Goal: Book appointment/travel/reservation

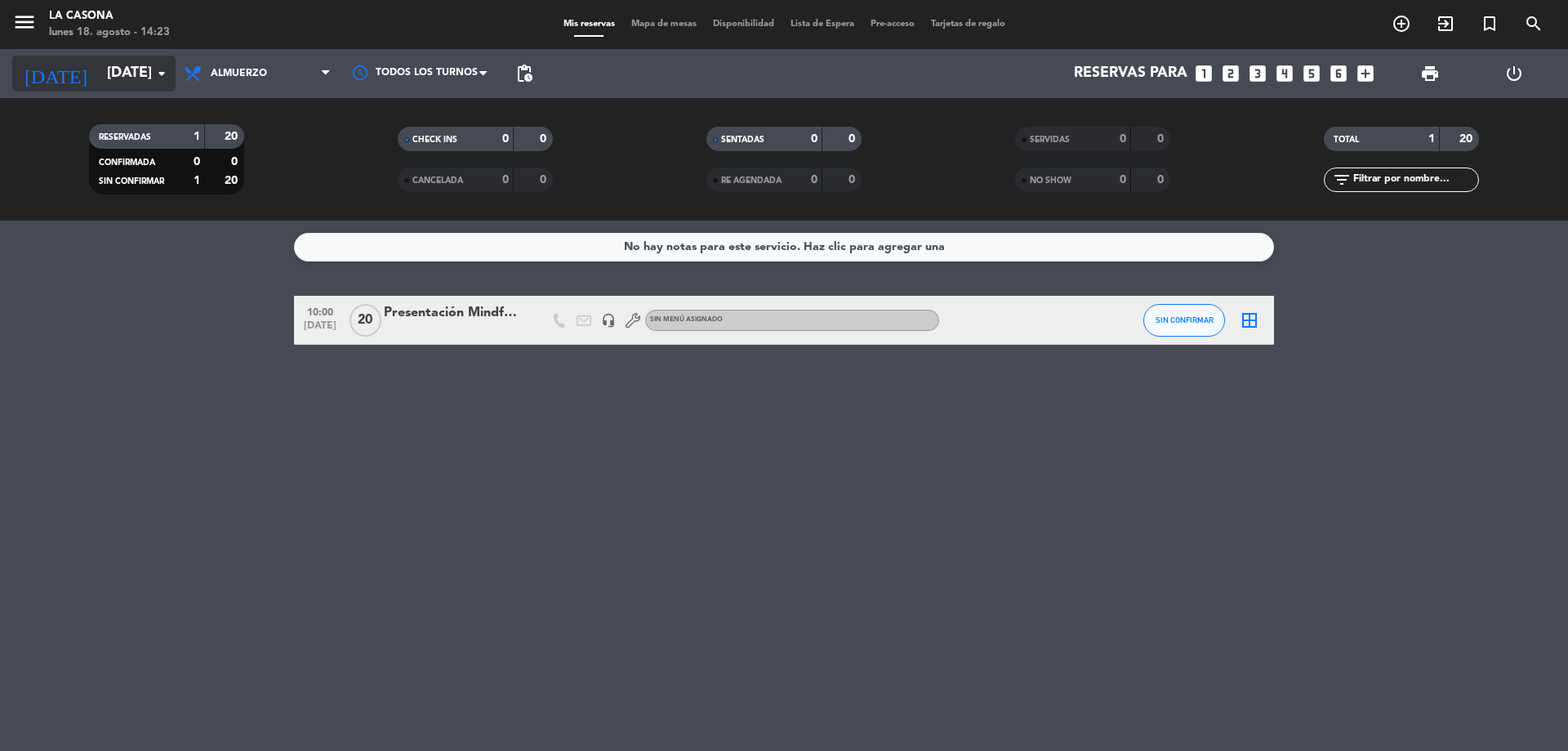
click at [149, 79] on input "[DATE]" at bounding box center [194, 73] width 190 height 33
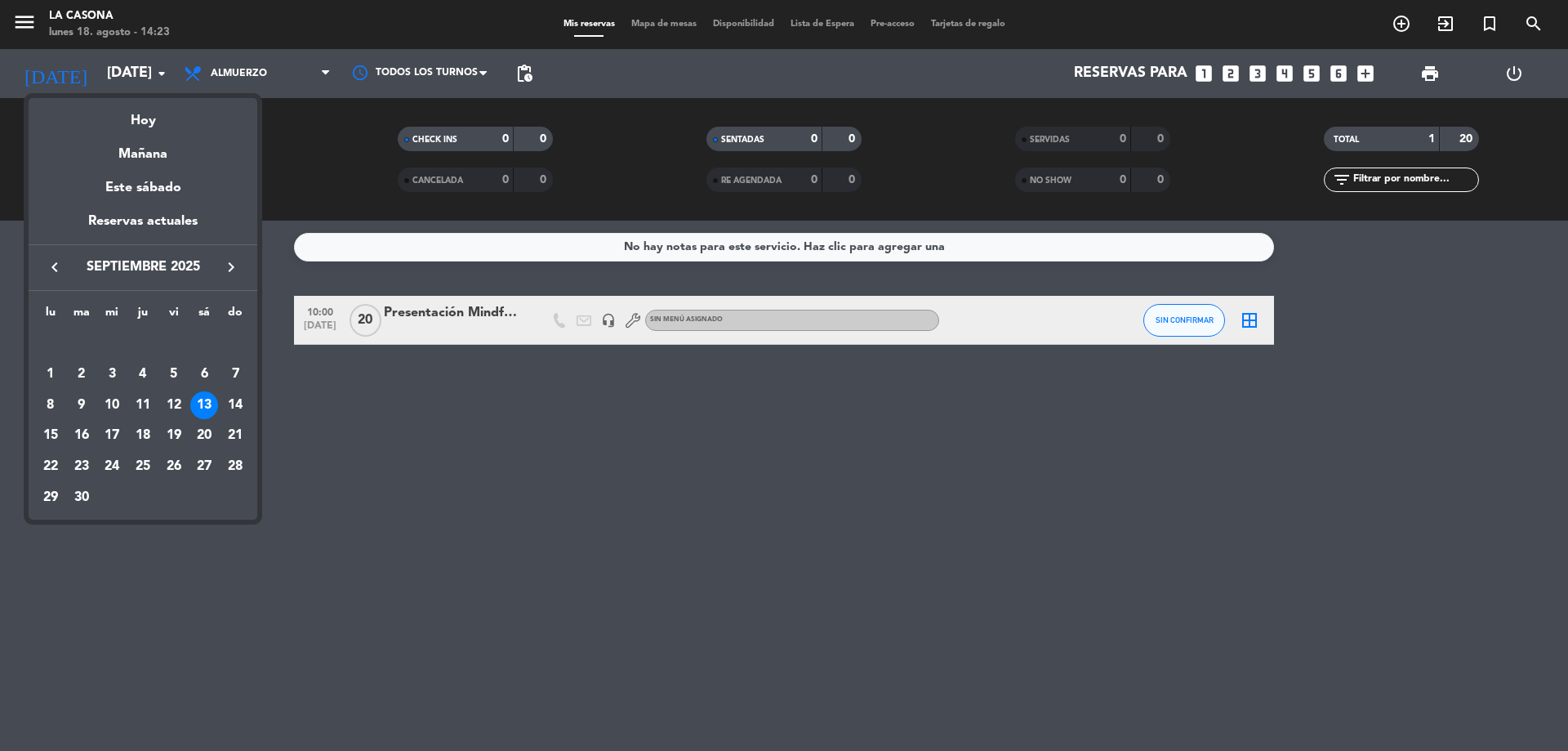
click at [57, 271] on icon "keyboard_arrow_left" at bounding box center [54, 267] width 20 height 20
click at [210, 436] on div "23" at bounding box center [205, 436] width 28 height 28
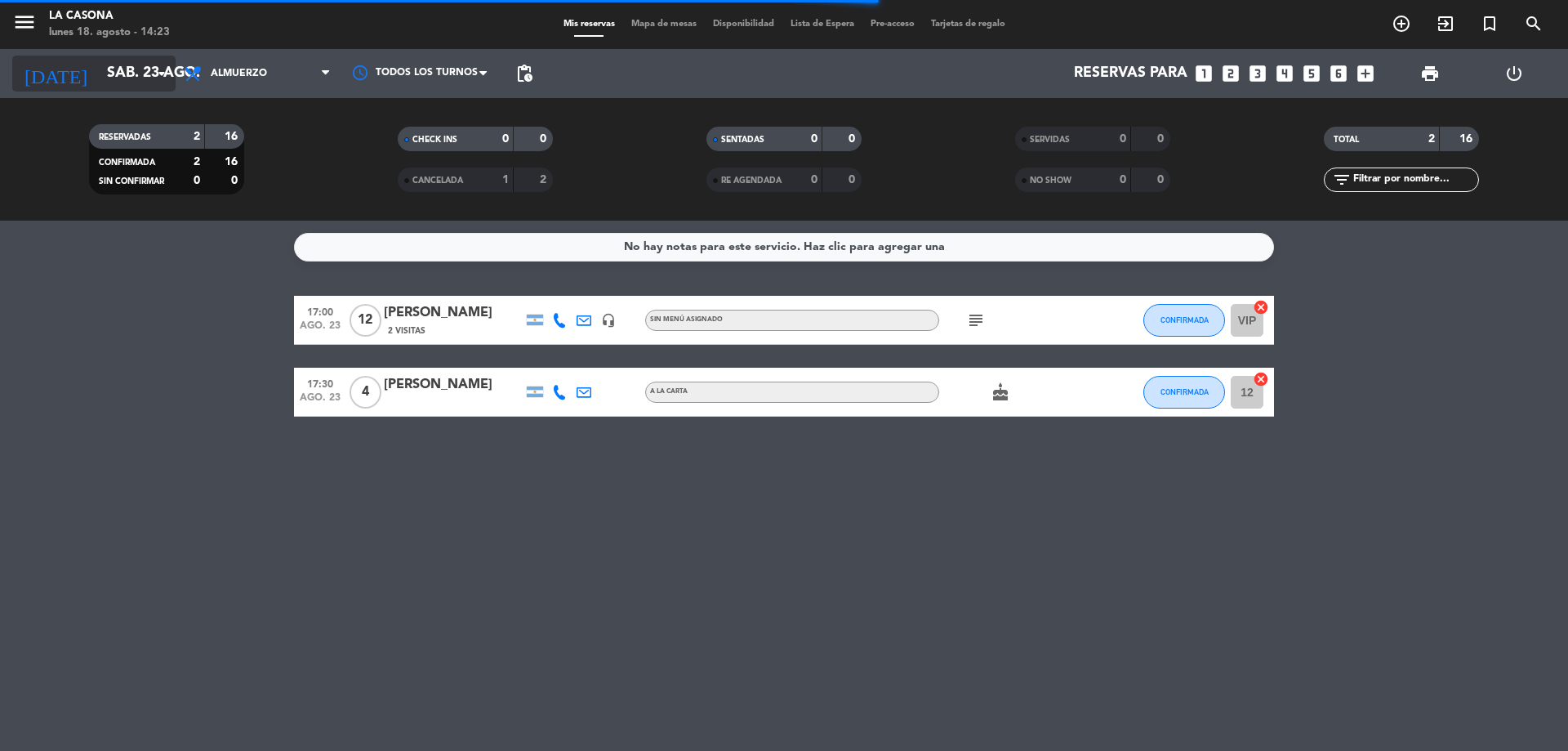
click at [114, 73] on input "sáb. 23 ago." at bounding box center [194, 73] width 190 height 33
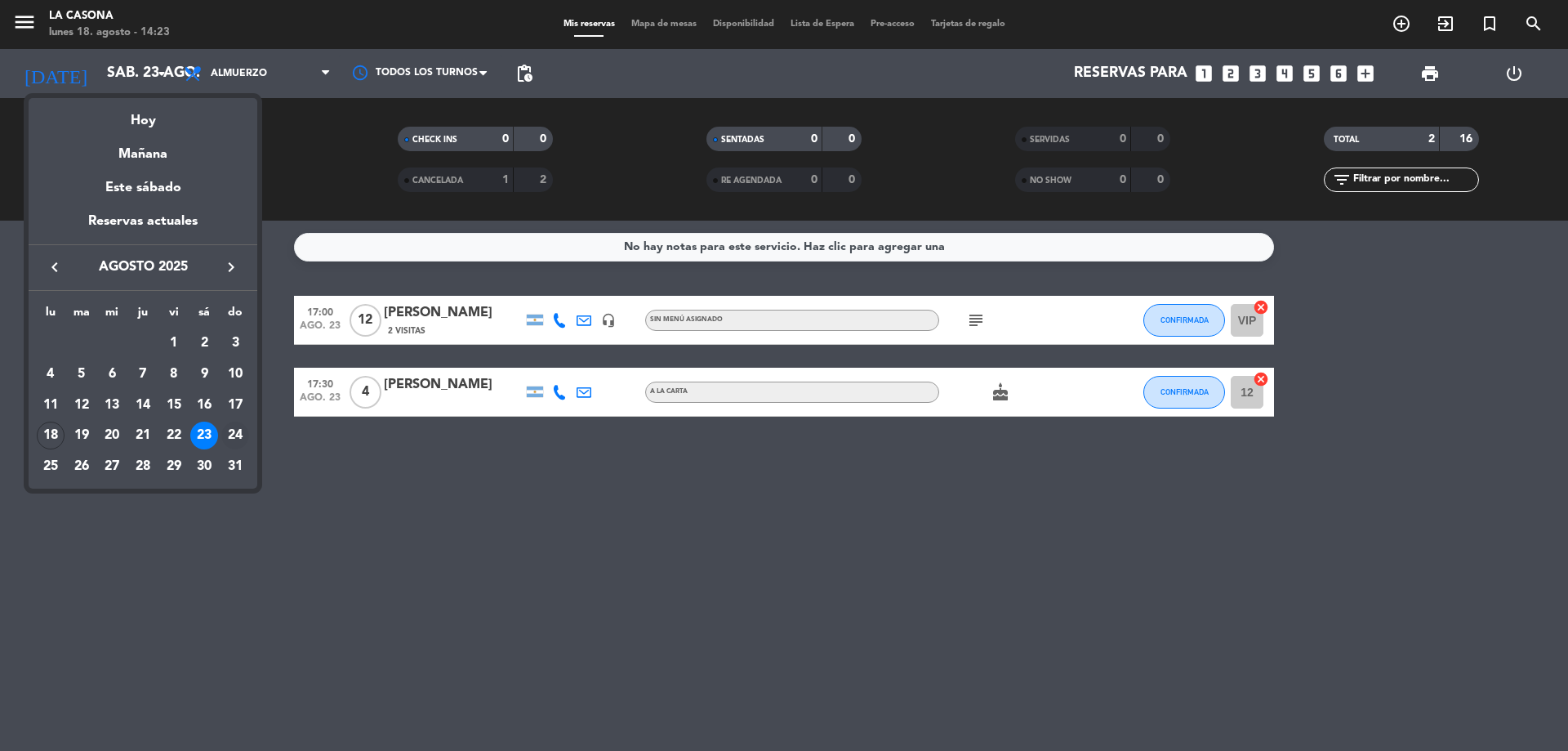
click at [235, 436] on div "24" at bounding box center [235, 436] width 28 height 28
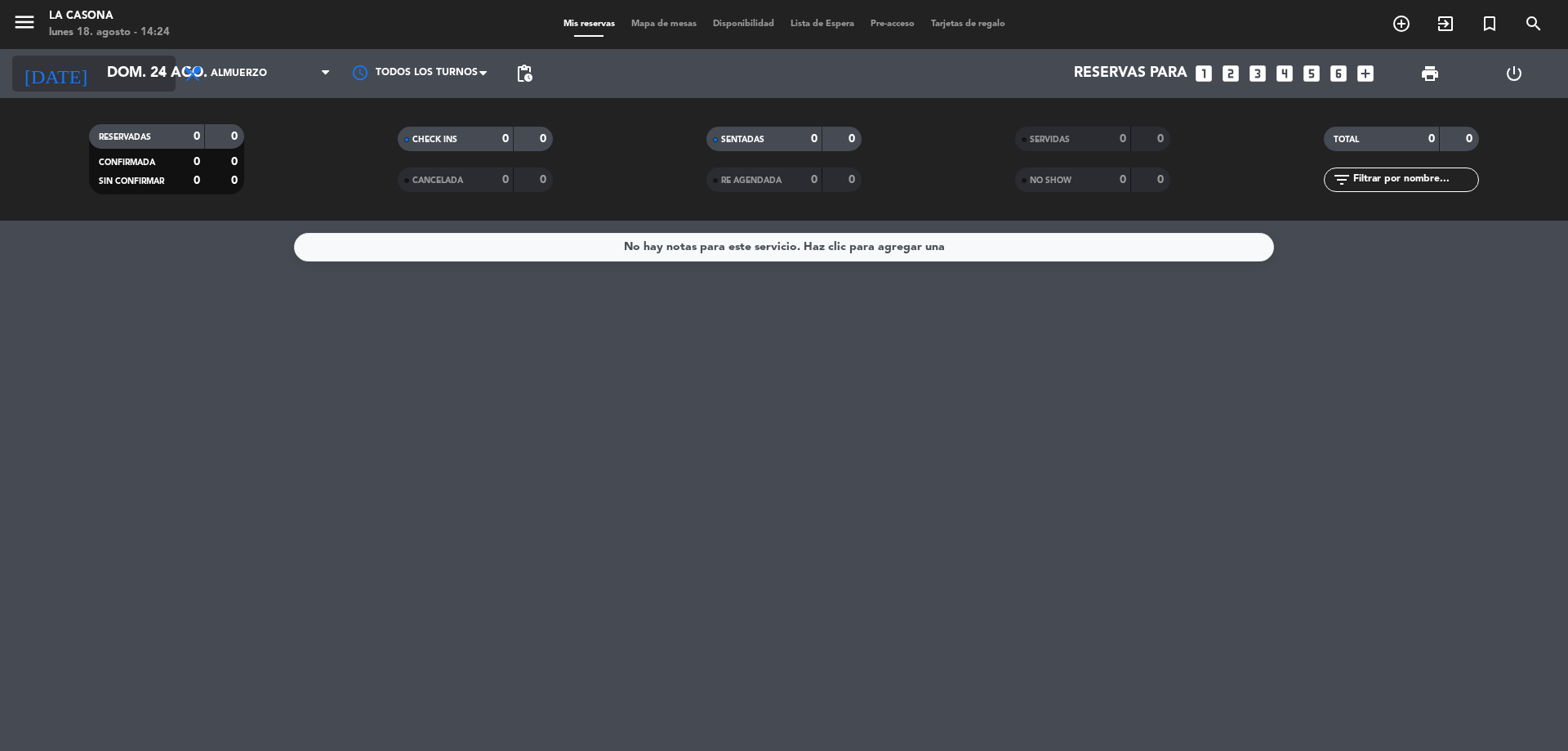
click at [128, 72] on input "dom. 24 ago." at bounding box center [194, 73] width 190 height 33
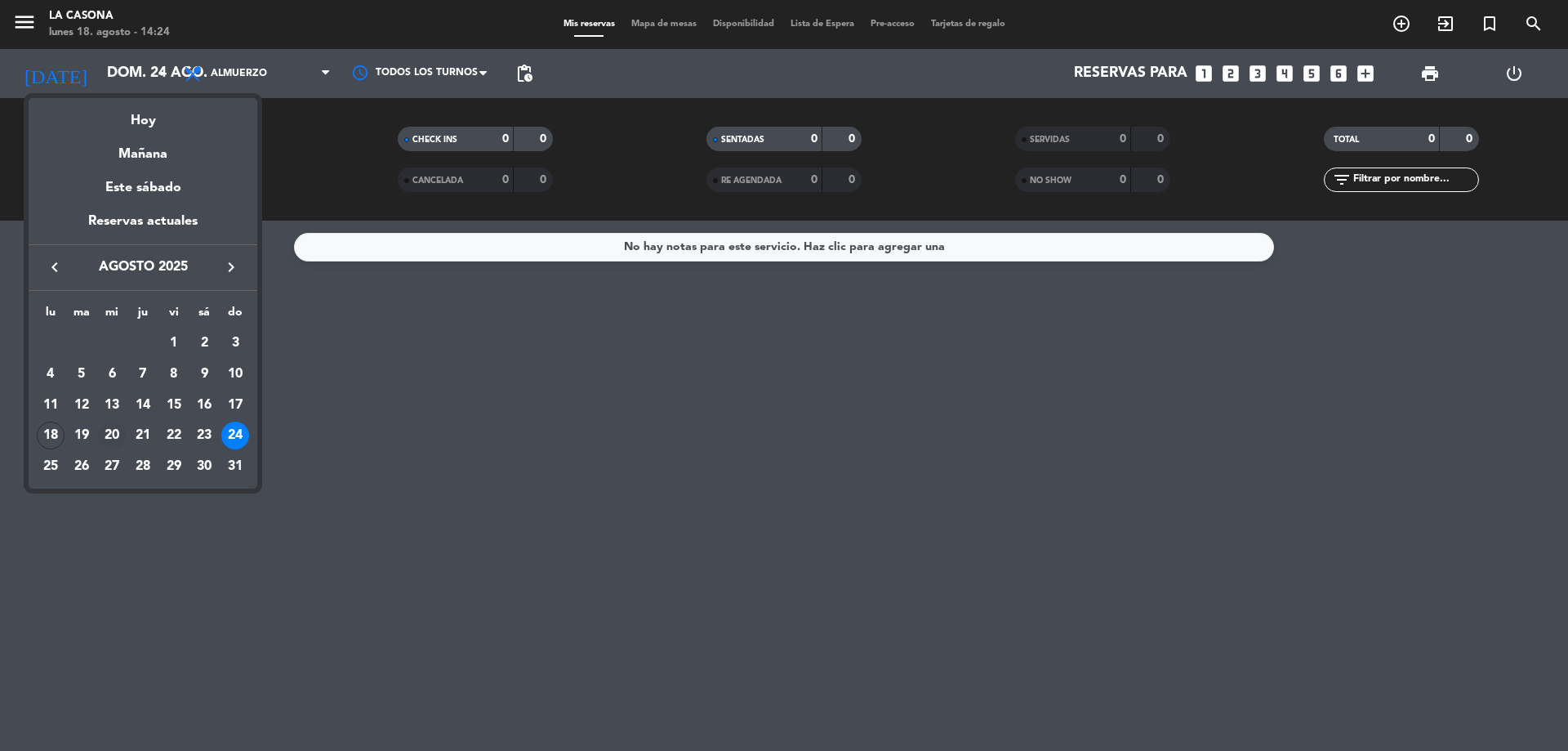
click at [117, 434] on div "20" at bounding box center [112, 436] width 28 height 28
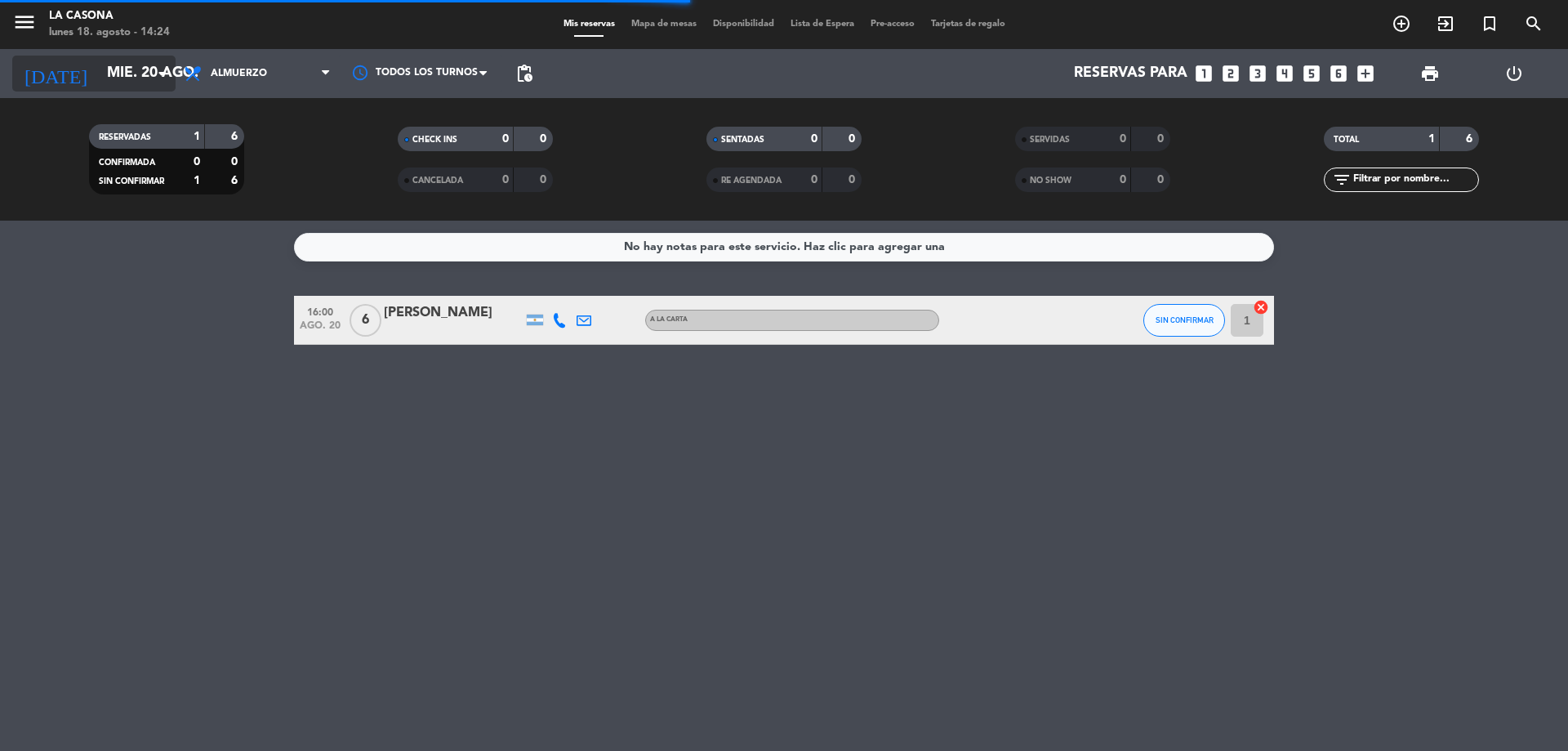
click at [111, 77] on input "mié. 20 ago." at bounding box center [194, 73] width 190 height 33
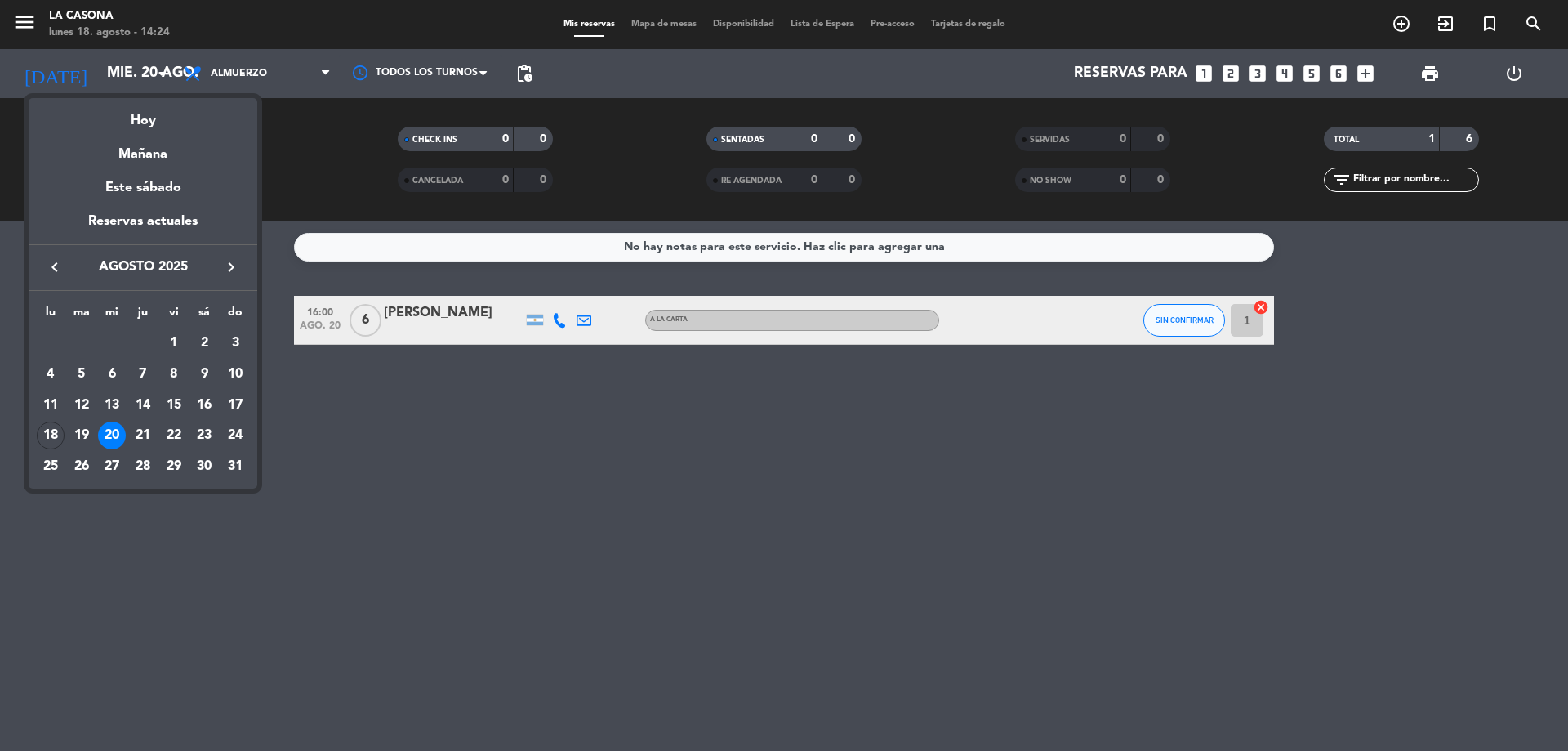
click at [142, 434] on div "21" at bounding box center [143, 436] width 28 height 28
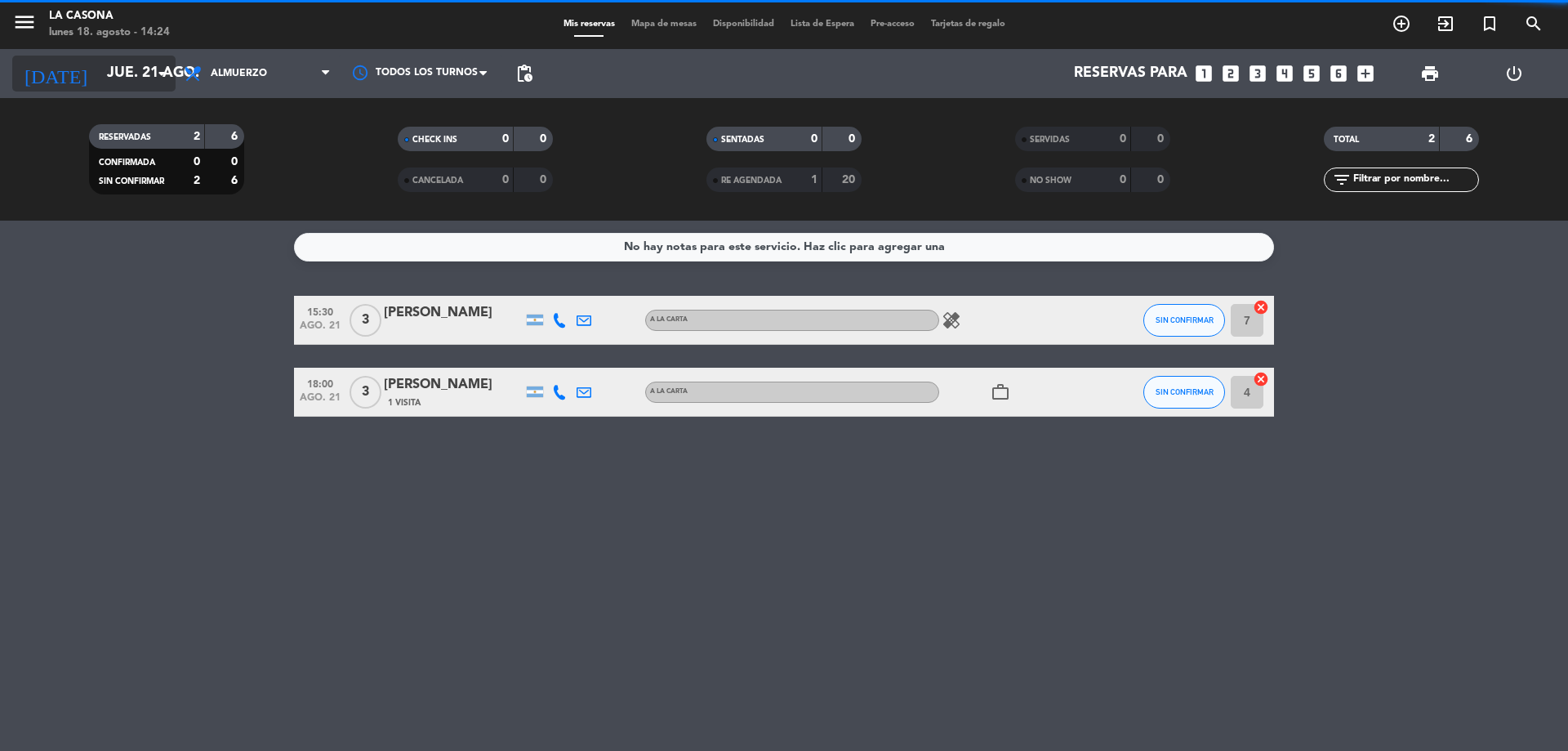
click at [136, 72] on input "jue. 21 ago." at bounding box center [194, 73] width 190 height 33
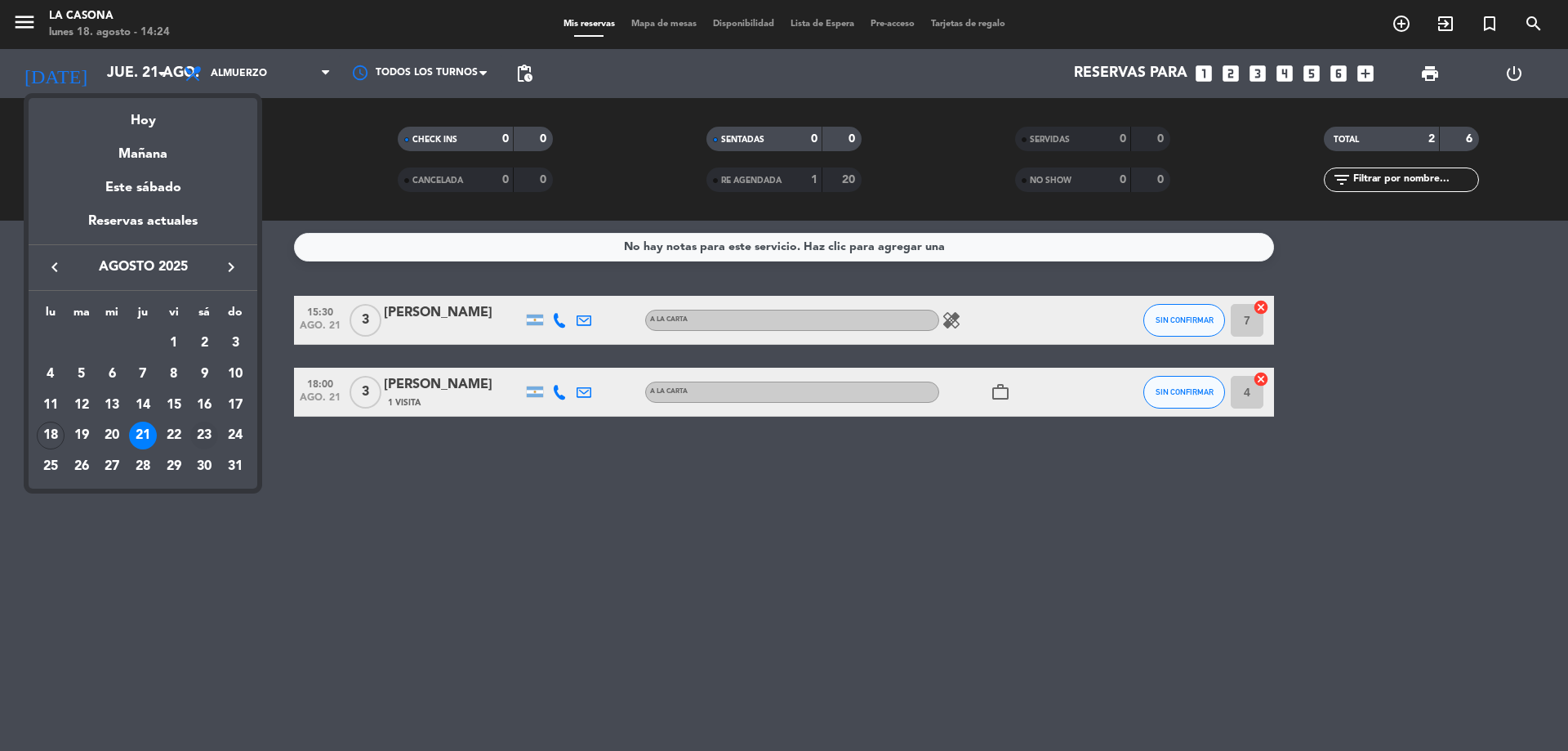
click at [198, 438] on div "23" at bounding box center [205, 436] width 28 height 28
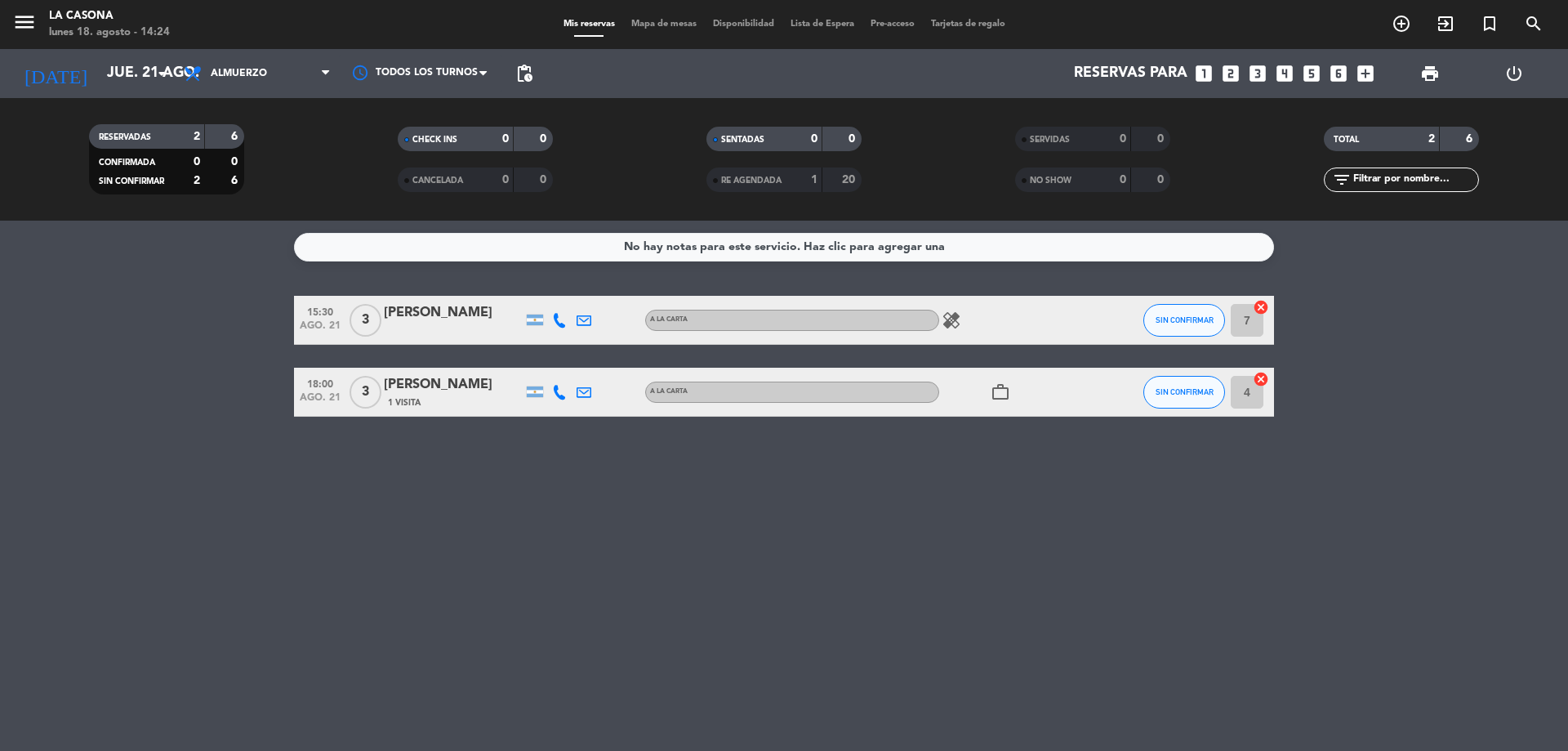
type input "sáb. 23 ago."
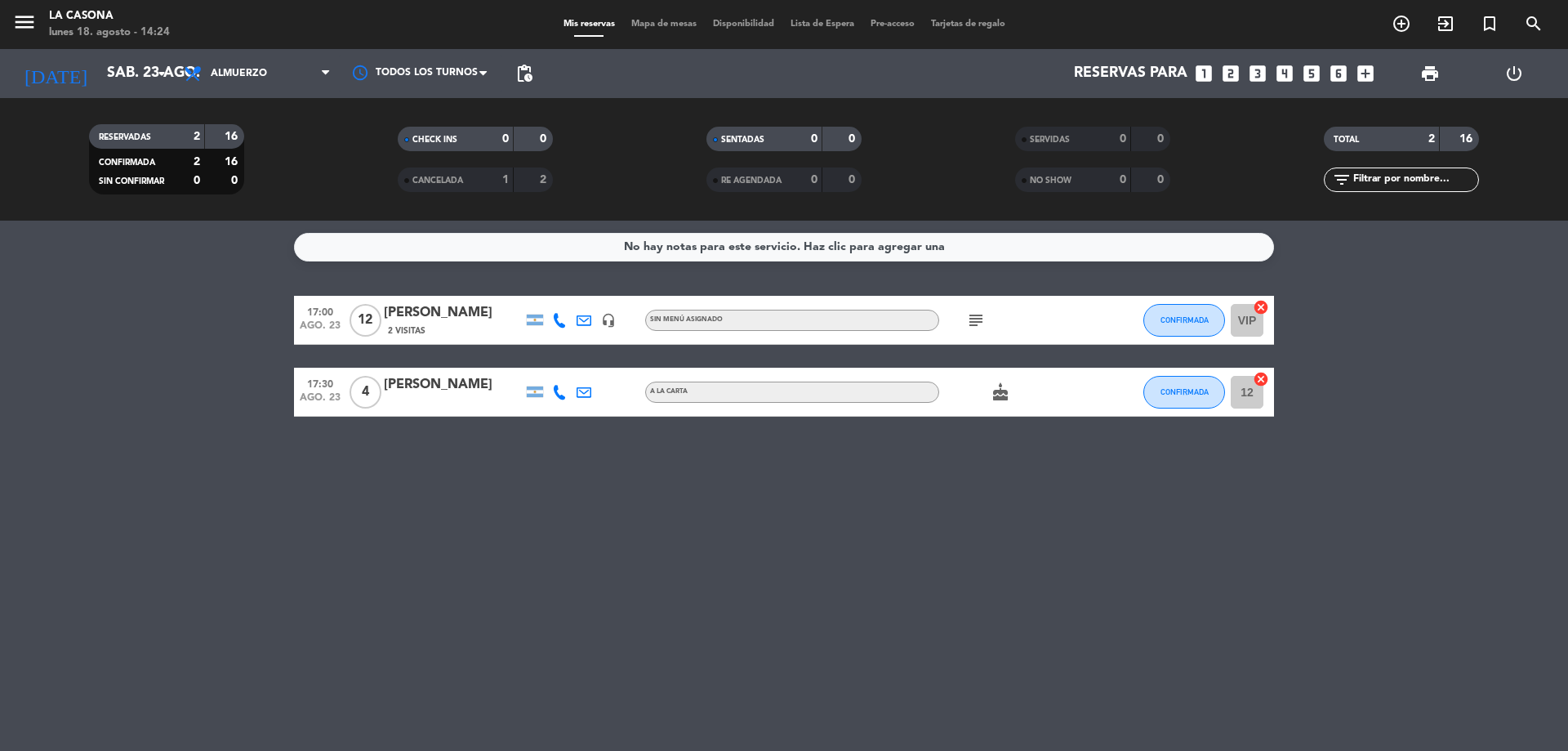
click at [971, 324] on icon "subject" at bounding box center [975, 320] width 20 height 20
click at [1098, 467] on div "No hay notas para este servicio. Haz clic para agregar una 17:00 [DATE] [PERSON…" at bounding box center [784, 486] width 1568 height 530
